Goal: Information Seeking & Learning: Learn about a topic

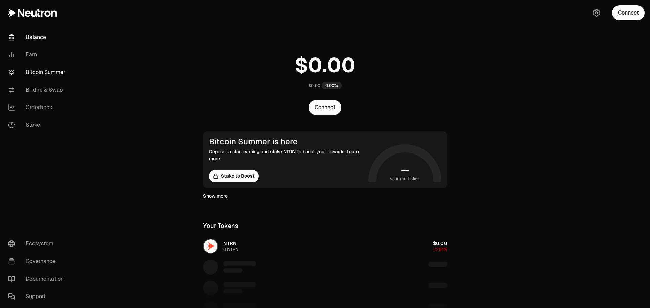
click at [45, 72] on link "Bitcoin Summer" at bounding box center [38, 73] width 70 height 18
